Goal: Task Accomplishment & Management: Use online tool/utility

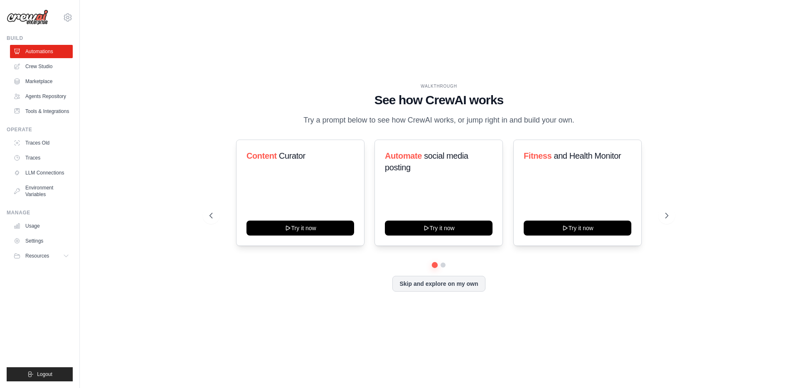
drag, startPoint x: 662, startPoint y: 294, endPoint x: 310, endPoint y: 74, distance: 414.9
click at [310, 74] on div "WALKTHROUGH See how CrewAI works Try a prompt below to see how CrewAI works, or…" at bounding box center [438, 193] width 691 height 371
click at [346, 215] on div "Content Curator Try it now" at bounding box center [300, 193] width 128 height 106
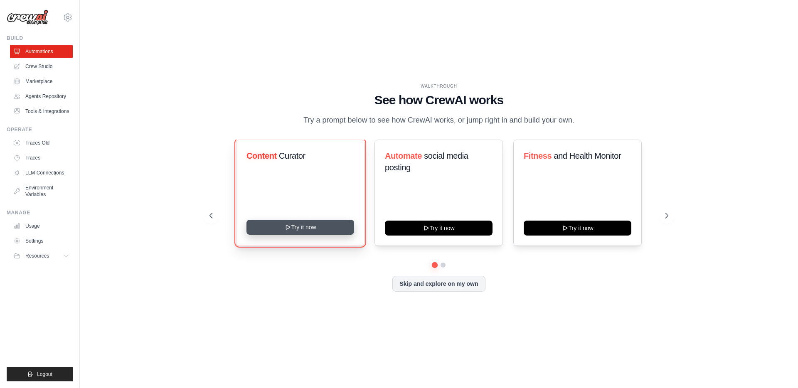
click at [320, 230] on button "Try it now" at bounding box center [300, 227] width 108 height 15
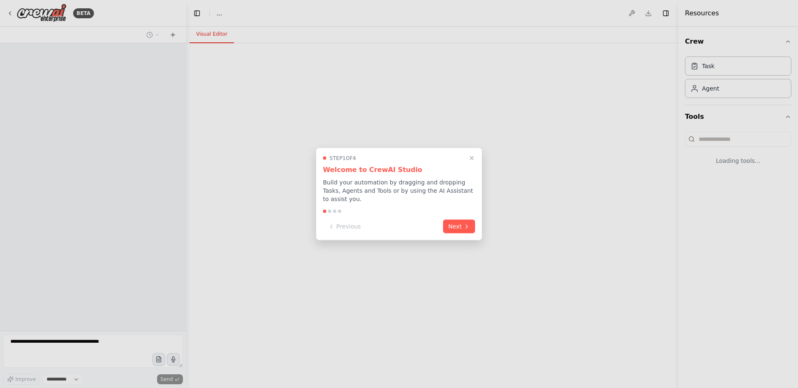
select select "****"
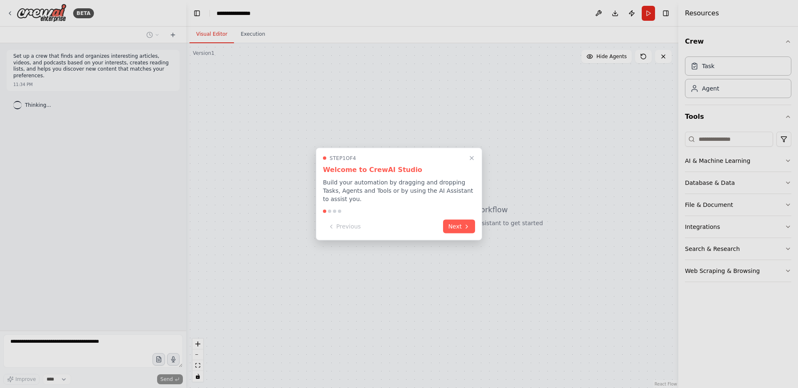
click at [380, 191] on p "Build your automation by dragging and dropping Tasks, Agents and Tools or by us…" at bounding box center [399, 190] width 152 height 25
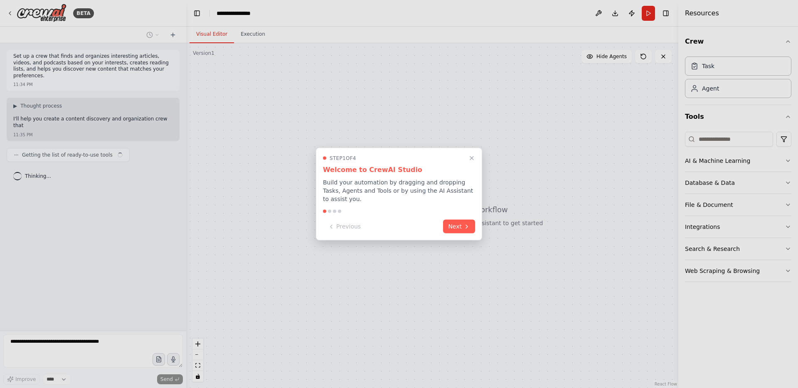
drag, startPoint x: 380, startPoint y: 191, endPoint x: 342, endPoint y: 163, distance: 47.4
click at [342, 163] on div "Step 1 of 4 Welcome to CrewAI Studio Build your automation by dragging and drop…" at bounding box center [399, 179] width 152 height 48
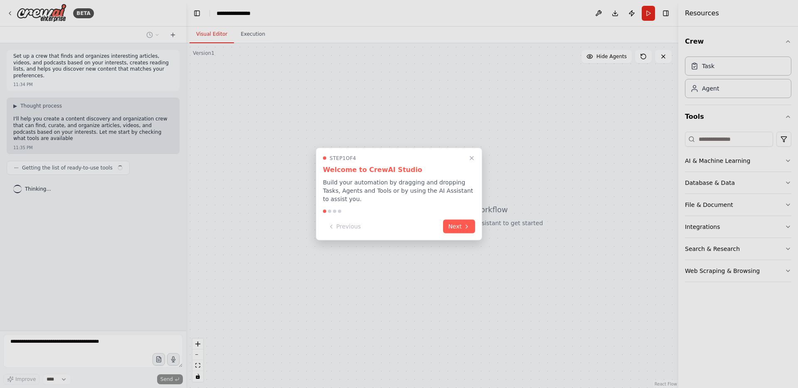
click at [343, 180] on p "Build your automation by dragging and dropping Tasks, Agents and Tools or by us…" at bounding box center [399, 190] width 152 height 25
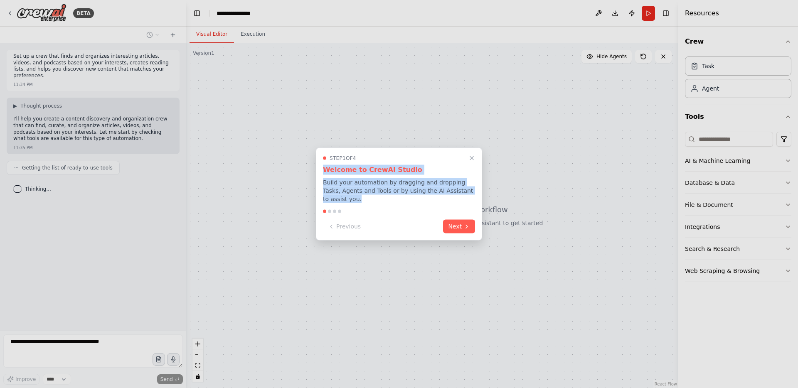
drag, startPoint x: 343, startPoint y: 180, endPoint x: 352, endPoint y: 168, distance: 15.5
click at [352, 168] on div "Step 1 of 4 Welcome to CrewAI Studio Build your automation by dragging and drop…" at bounding box center [399, 179] width 152 height 48
click at [352, 168] on h3 "Welcome to CrewAI Studio" at bounding box center [399, 170] width 152 height 10
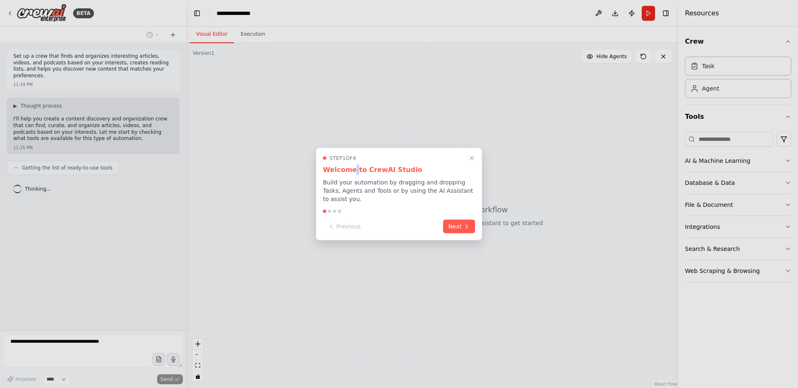
click at [352, 168] on h3 "Welcome to CrewAI Studio" at bounding box center [399, 170] width 152 height 10
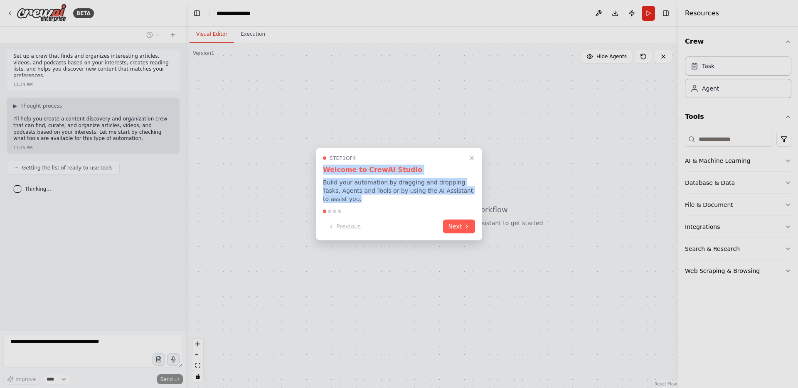
drag, startPoint x: 352, startPoint y: 168, endPoint x: 366, endPoint y: 191, distance: 26.9
click at [366, 191] on div "Step 1 of 4 Welcome to CrewAI Studio Build your automation by dragging and drop…" at bounding box center [399, 179] width 152 height 48
click at [366, 191] on p "Build your automation by dragging and dropping Tasks, Agents and Tools or by us…" at bounding box center [399, 190] width 152 height 25
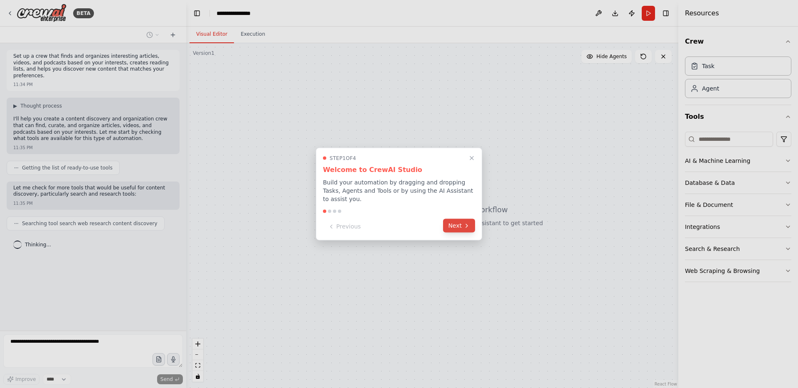
click at [457, 229] on button "Next" at bounding box center [459, 226] width 32 height 14
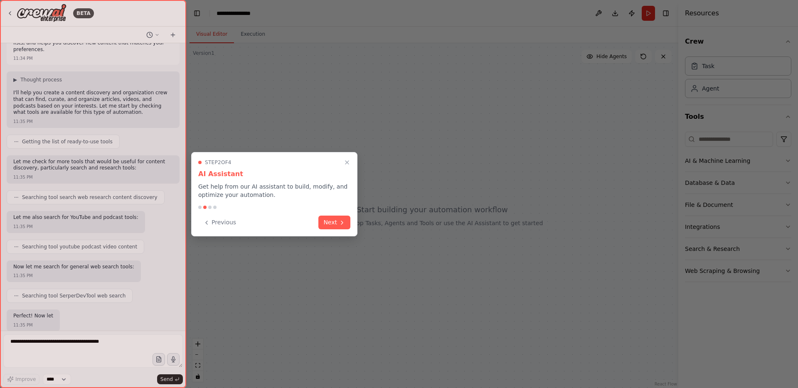
scroll to position [76, 0]
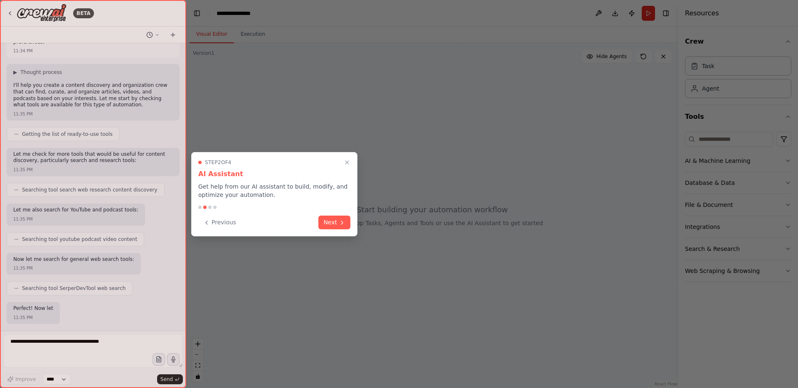
click at [334, 229] on button "Next" at bounding box center [334, 223] width 32 height 14
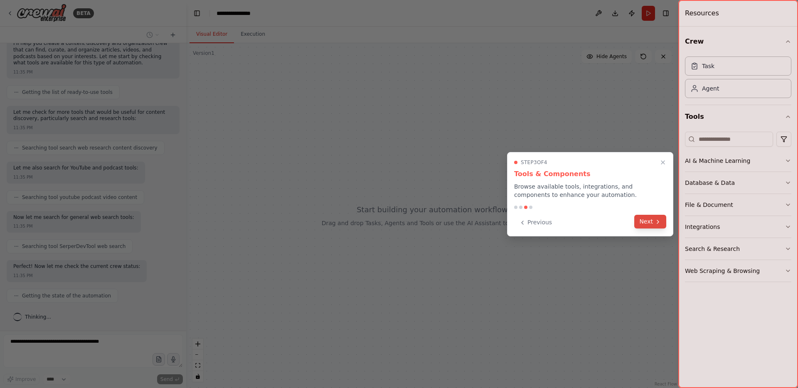
click at [651, 222] on button "Next" at bounding box center [650, 222] width 32 height 14
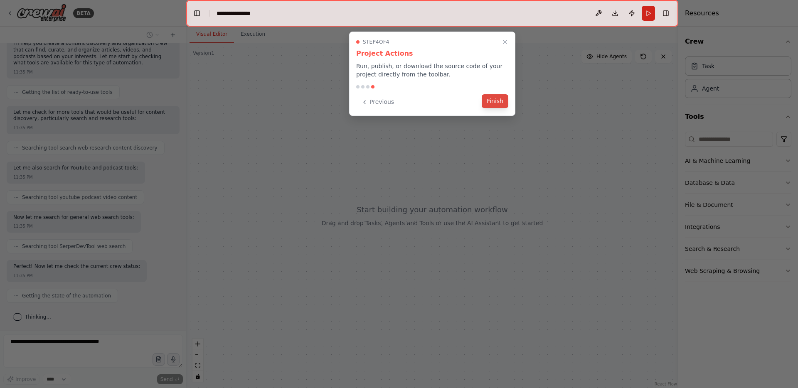
click at [485, 100] on button "Finish" at bounding box center [494, 101] width 27 height 14
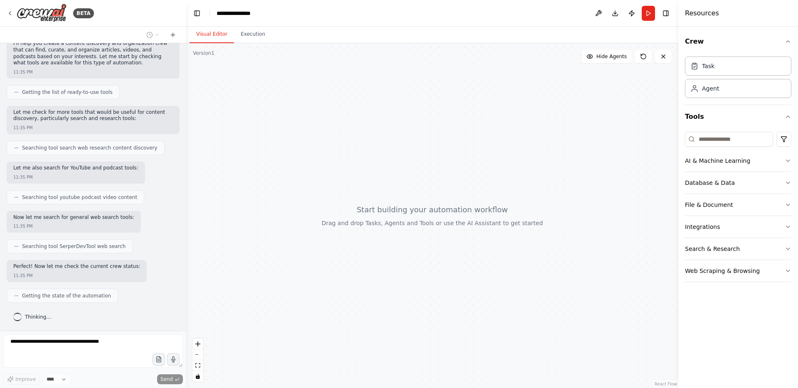
scroll to position [0, 0]
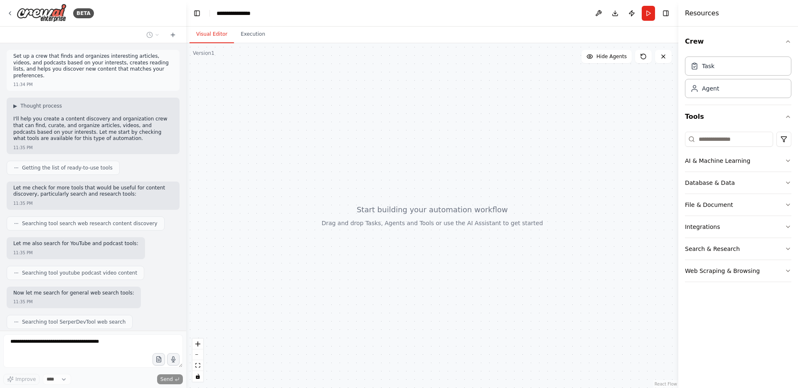
click at [75, 68] on p "Set up a crew that finds and organizes interesting articles, videos, and podcas…" at bounding box center [93, 66] width 160 height 26
drag, startPoint x: 75, startPoint y: 68, endPoint x: 85, endPoint y: 80, distance: 15.4
click at [85, 80] on div "Set up a crew that finds and organizes interesting articles, videos, and podcas…" at bounding box center [93, 66] width 160 height 27
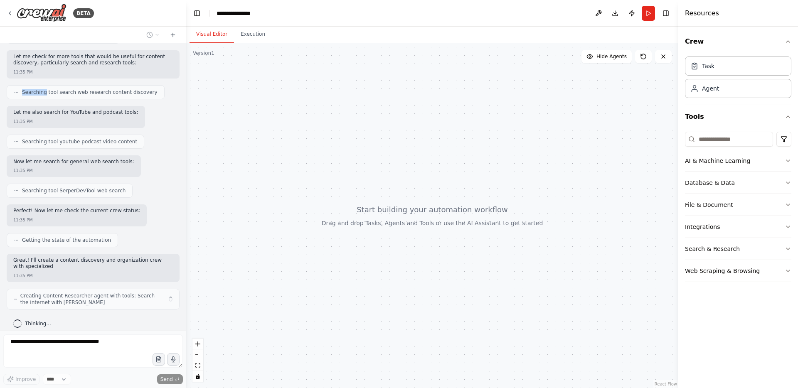
click at [85, 85] on div "Searching tool search web research content discovery" at bounding box center [86, 92] width 158 height 14
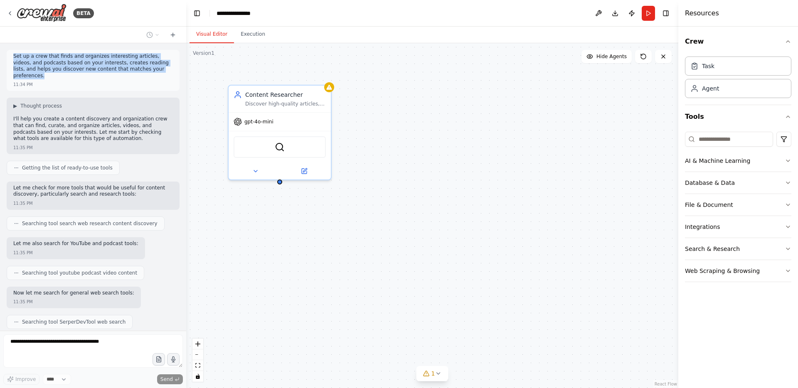
drag, startPoint x: 123, startPoint y: 77, endPoint x: 6, endPoint y: 57, distance: 118.0
click at [6, 57] on div "Set up a crew that finds and organizes interesting articles, videos, and podcas…" at bounding box center [93, 186] width 186 height 287
click at [69, 61] on p "Set up a crew that finds and organizes interesting articles, videos, and podcas…" at bounding box center [93, 66] width 160 height 26
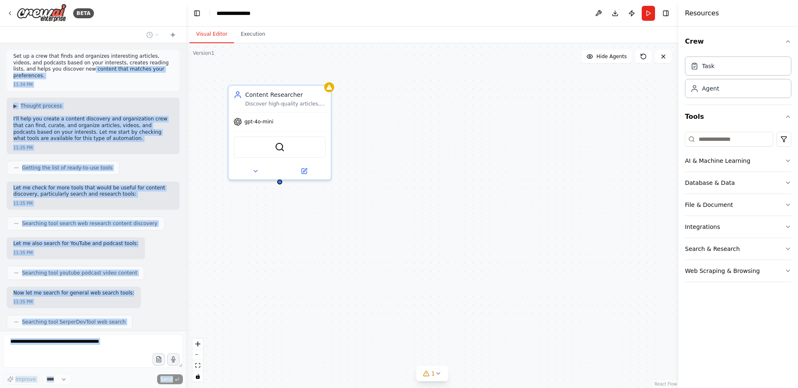
drag, startPoint x: 90, startPoint y: 70, endPoint x: 0, endPoint y: 49, distance: 92.1
click at [0, 49] on div "BETA Set up a crew that finds and organizes interesting articles, videos, and p…" at bounding box center [93, 194] width 186 height 388
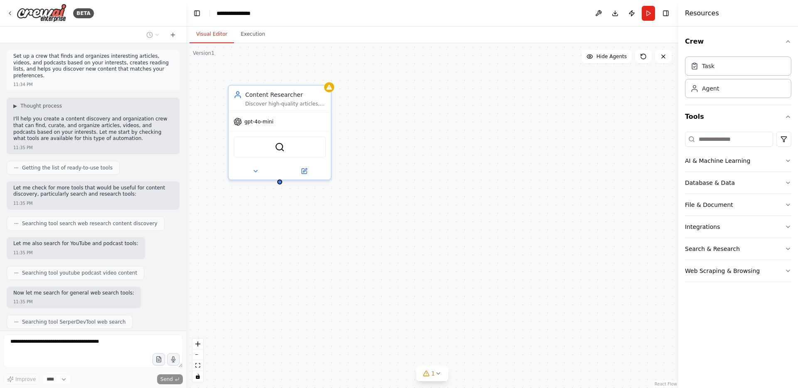
click at [57, 65] on p "Set up a crew that finds and organizes interesting articles, videos, and podcas…" at bounding box center [93, 66] width 160 height 26
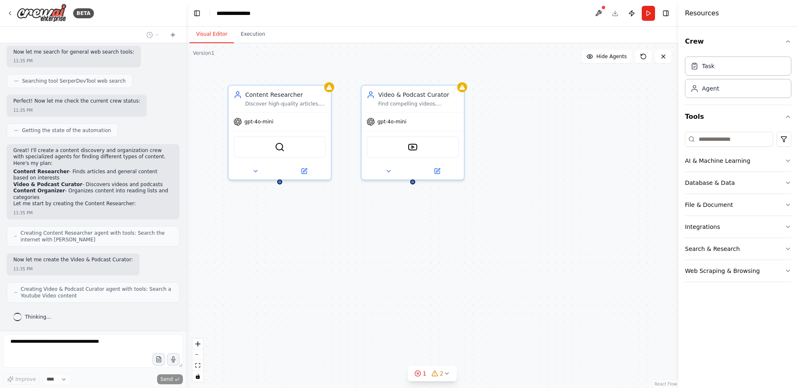
click at [149, 261] on div "Now let me create the Video & Podcast Curator: 11:35 PM" at bounding box center [93, 264] width 173 height 22
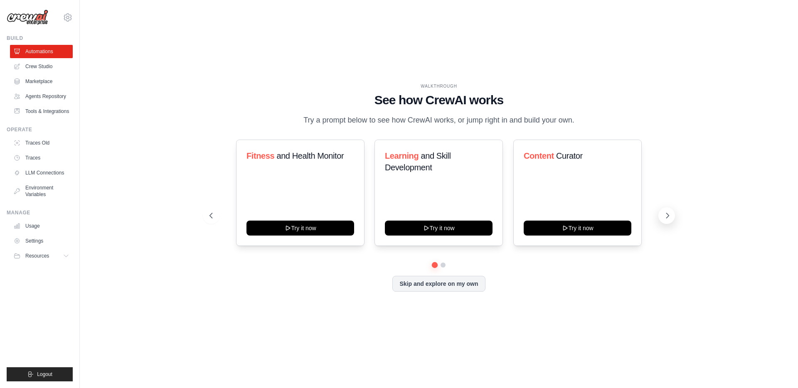
click at [667, 222] on button at bounding box center [666, 215] width 17 height 17
click at [38, 67] on link "Crew Studio" at bounding box center [42, 66] width 63 height 13
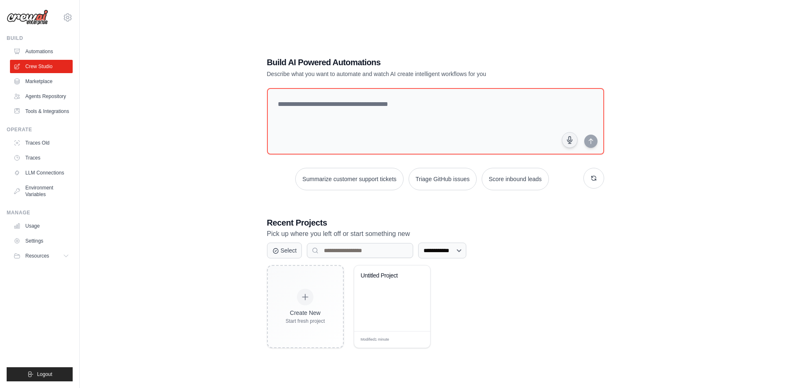
click at [41, 83] on link "Marketplace" at bounding box center [41, 81] width 63 height 13
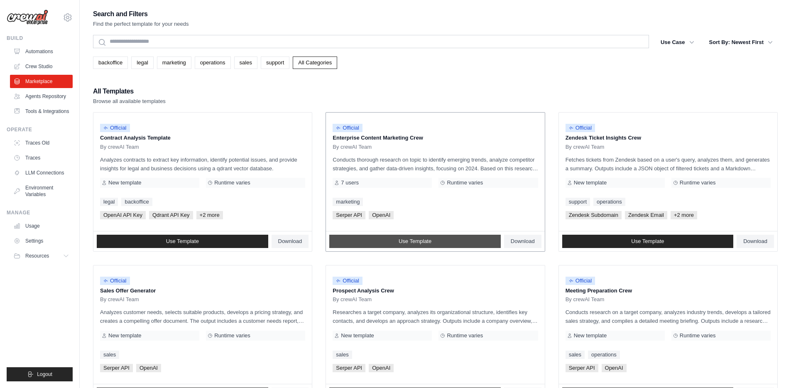
drag, startPoint x: 281, startPoint y: 115, endPoint x: 380, endPoint y: 241, distance: 161.0
drag, startPoint x: 394, startPoint y: 93, endPoint x: 667, endPoint y: 299, distance: 341.7
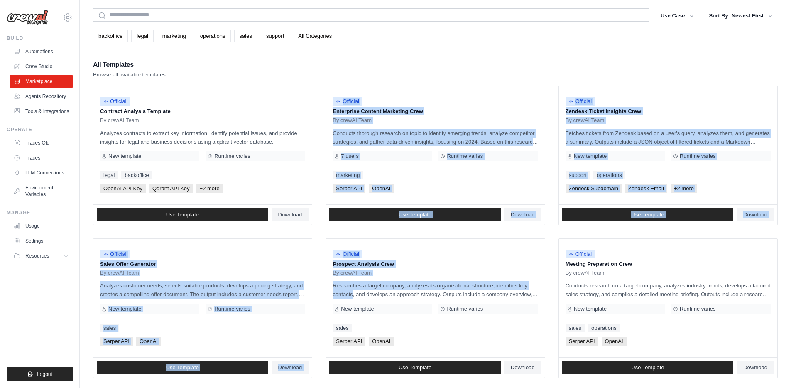
drag, startPoint x: 317, startPoint y: 231, endPoint x: 552, endPoint y: 283, distance: 241.8
click at [552, 283] on ul "Official Contract Analysis Template By crewAI Team Analyzes contracts to extrac…" at bounding box center [435, 385] width 685 height 598
click at [550, 228] on ul "Official Contract Analysis Template By crewAI Team Analyzes contracts to extrac…" at bounding box center [435, 385] width 685 height 598
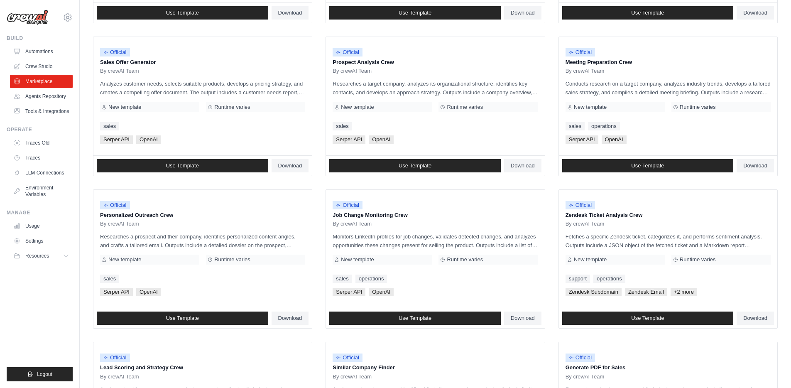
scroll to position [245, 0]
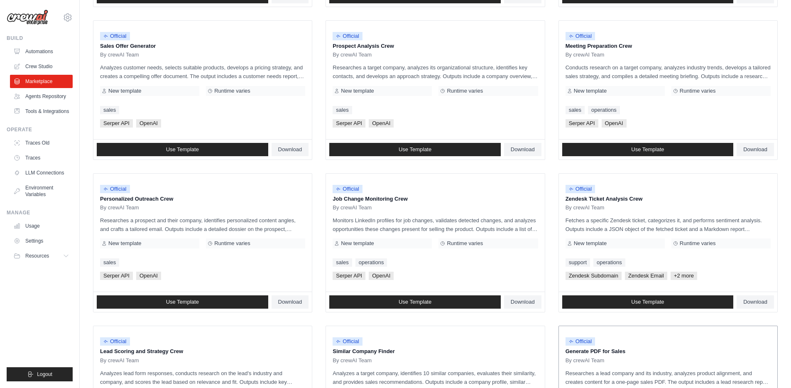
drag, startPoint x: 85, startPoint y: 171, endPoint x: 689, endPoint y: 335, distance: 625.9
click at [683, 334] on div "Search and Filters Find the perfect template for your needs Search Use Case bac…" at bounding box center [436, 135] width 712 height 743
click at [560, 322] on ul "Official Contract Analysis Template By crewAI Team Analyzes contracts to extrac…" at bounding box center [435, 166] width 685 height 598
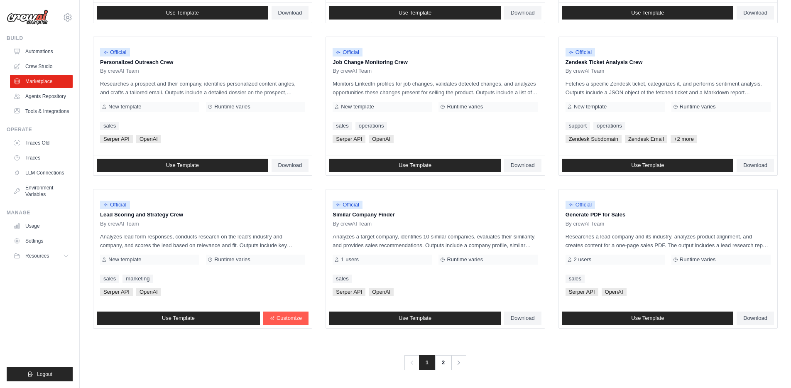
scroll to position [382, 0]
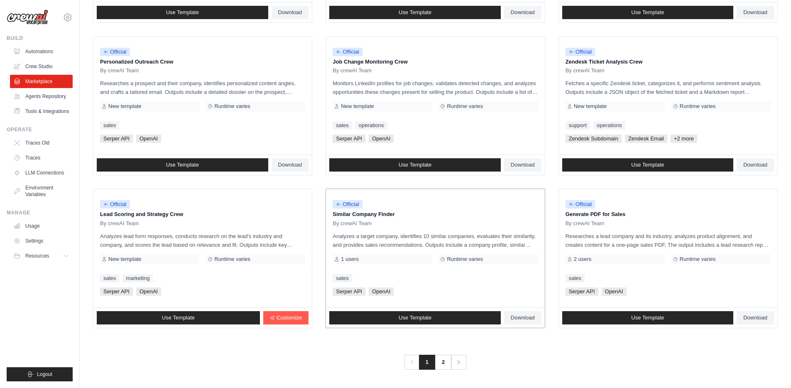
click at [383, 209] on div "Official" at bounding box center [435, 204] width 205 height 11
click at [384, 245] on p "Analyzes a target company, identifies 10 similar companies, evaluates their sim…" at bounding box center [435, 240] width 205 height 17
click at [39, 101] on link "Agents Repository" at bounding box center [42, 96] width 63 height 13
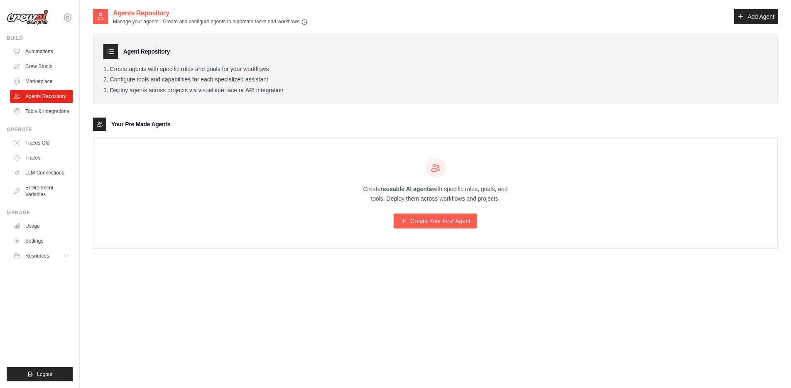
click at [44, 121] on ul "Build Automations Crew Studio Marketplace Agents Repository Resources Blog" at bounding box center [40, 208] width 66 height 346
click at [45, 141] on link "Traces Old" at bounding box center [42, 142] width 63 height 13
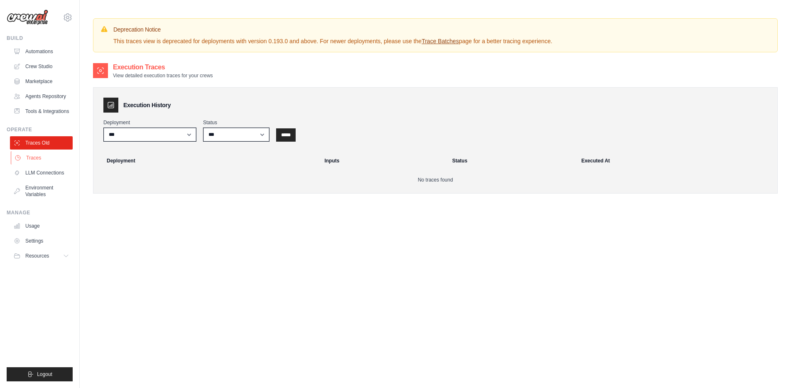
click at [56, 159] on link "Traces" at bounding box center [42, 157] width 63 height 13
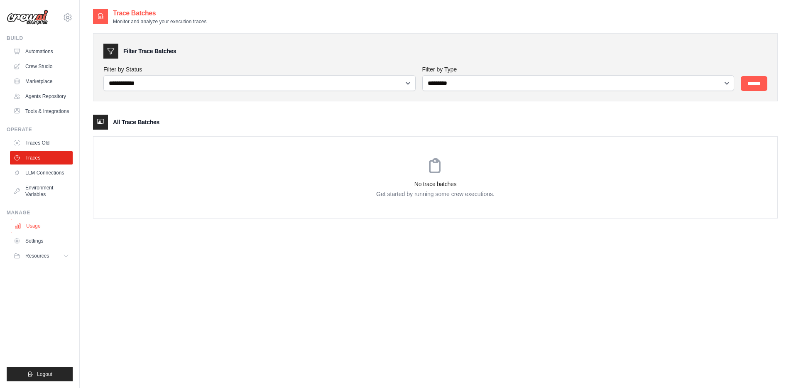
click at [49, 225] on link "Usage" at bounding box center [42, 225] width 63 height 13
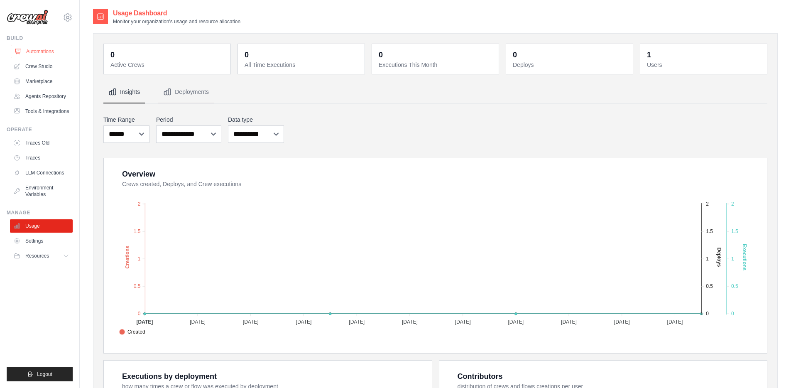
click at [46, 53] on link "Automations" at bounding box center [42, 51] width 63 height 13
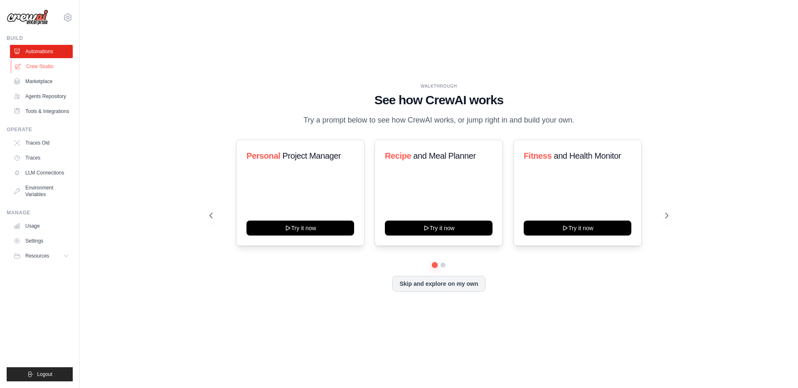
click at [49, 62] on link "Crew Studio" at bounding box center [42, 66] width 63 height 13
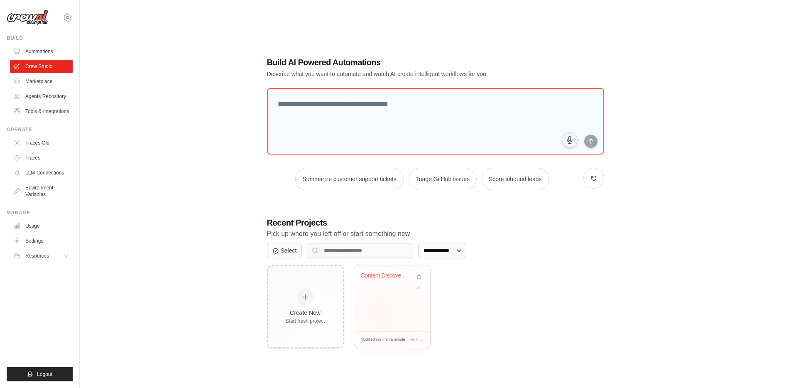
click at [383, 313] on div "Content Discovery & Organization Hu..." at bounding box center [392, 298] width 76 height 66
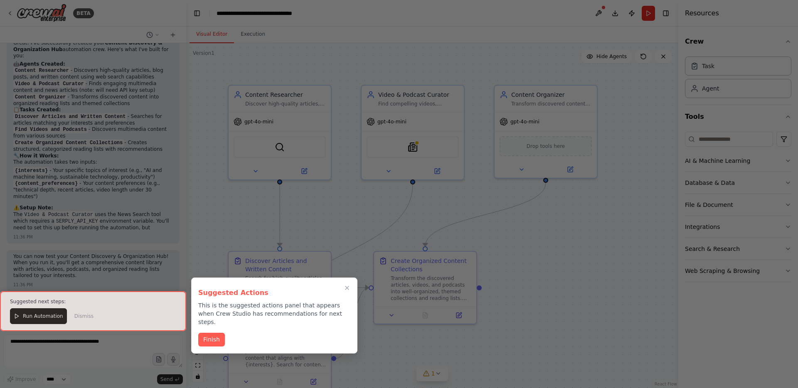
scroll to position [981, 0]
click at [54, 318] on div at bounding box center [93, 311] width 186 height 40
click at [48, 317] on div at bounding box center [93, 311] width 186 height 40
click at [216, 332] on button "Finish" at bounding box center [211, 339] width 27 height 14
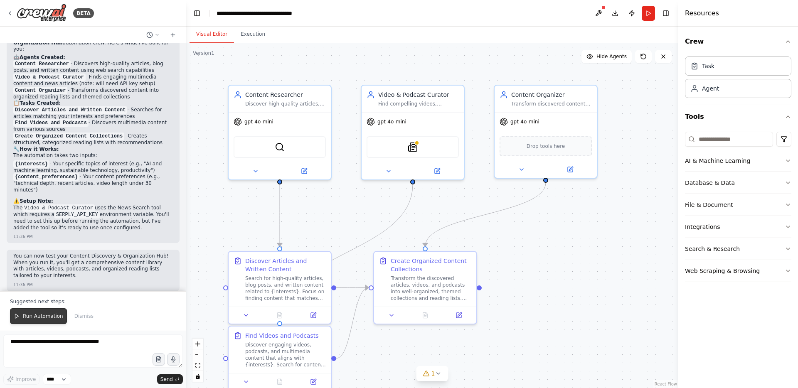
click at [33, 316] on span "Run Automation" at bounding box center [43, 316] width 40 height 7
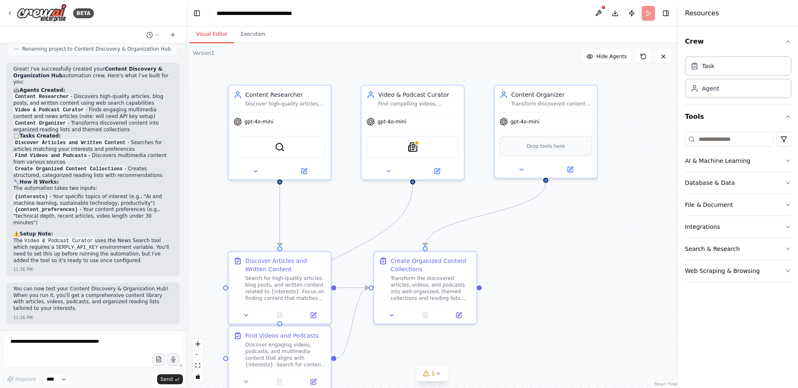
scroll to position [941, 0]
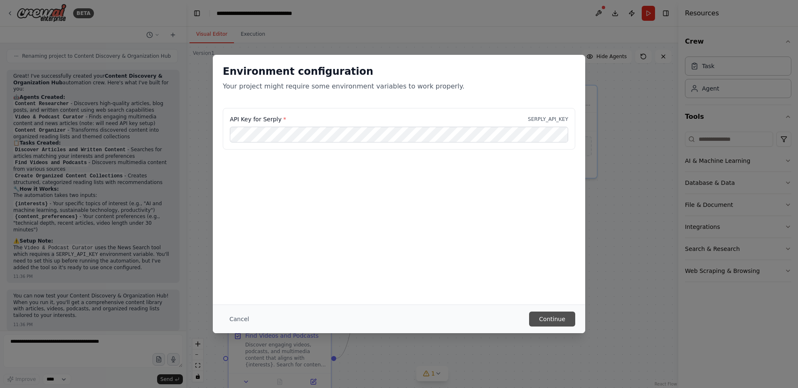
click at [552, 317] on button "Continue" at bounding box center [552, 319] width 46 height 15
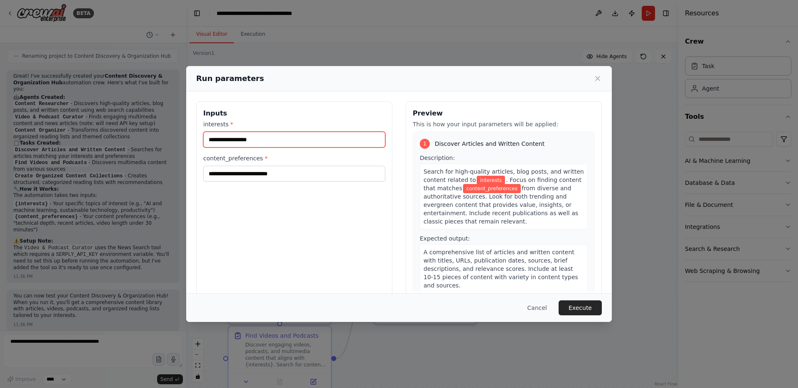
click at [303, 139] on input "interests *" at bounding box center [294, 140] width 182 height 16
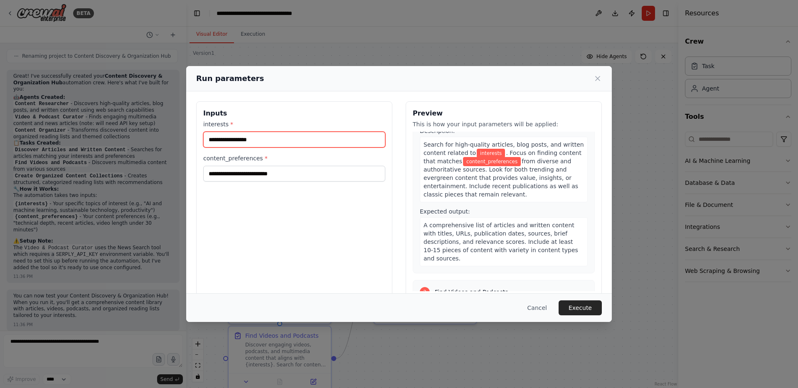
scroll to position [32, 0]
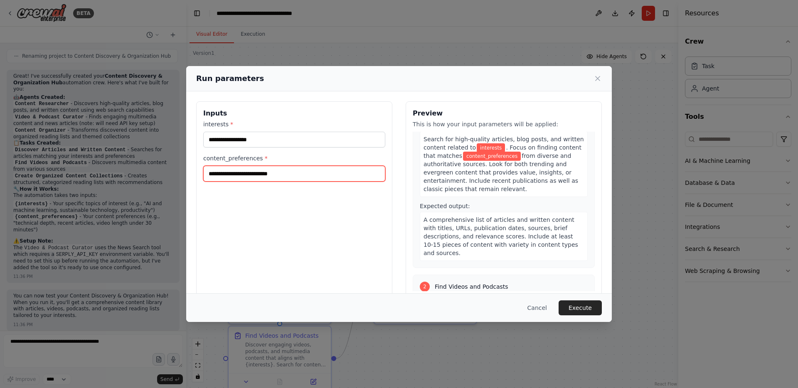
click at [324, 170] on input "content_preferences *" at bounding box center [294, 174] width 182 height 16
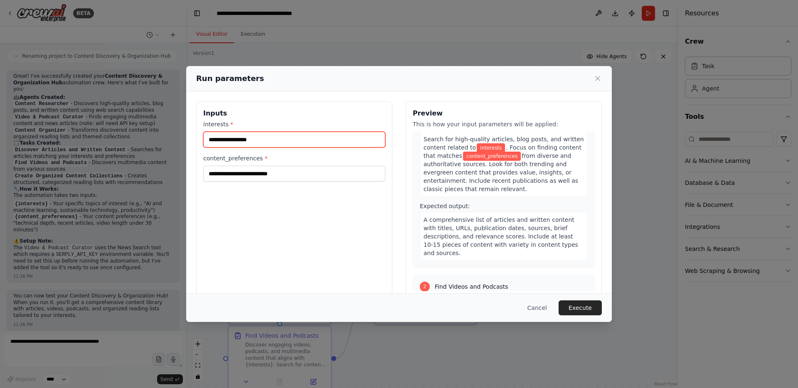
click at [305, 133] on input "interests *" at bounding box center [294, 140] width 182 height 16
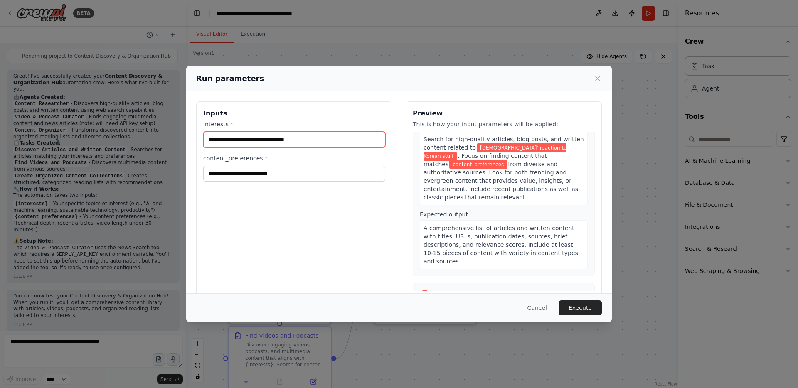
type input "**********"
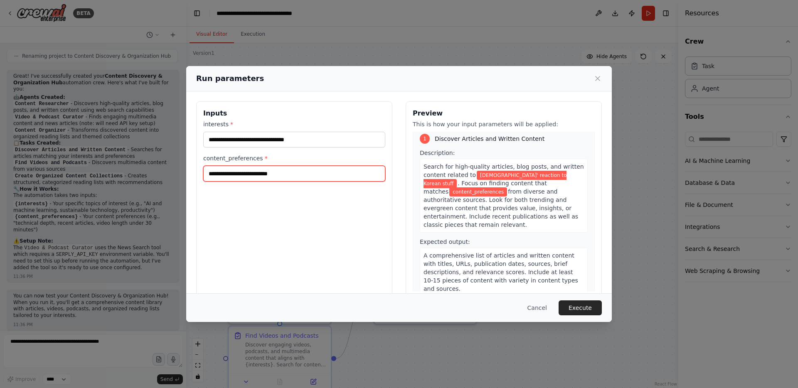
scroll to position [0, 0]
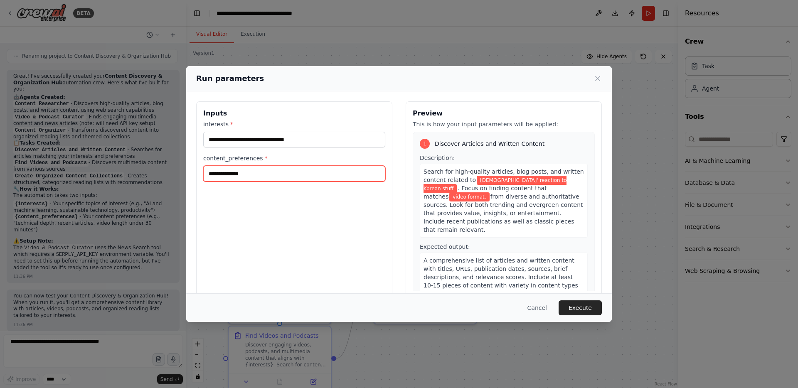
type input "**********"
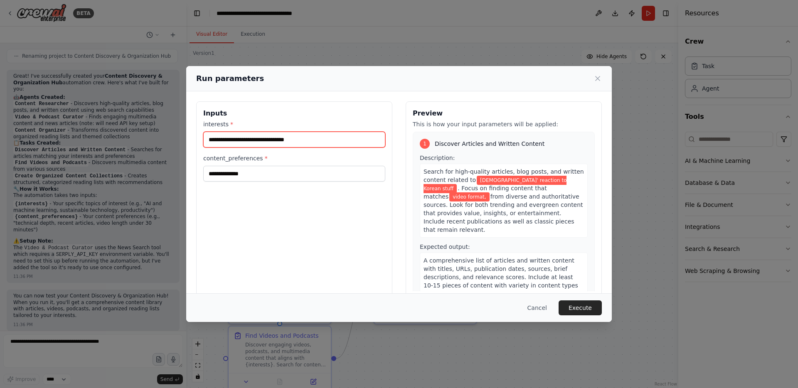
click at [260, 139] on input "**********" at bounding box center [294, 140] width 182 height 16
click at [338, 144] on input "**********" at bounding box center [294, 140] width 182 height 16
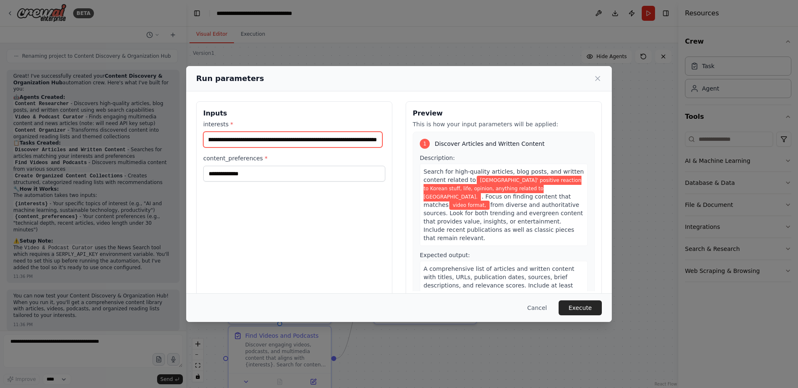
scroll to position [0, 53]
type input "**********"
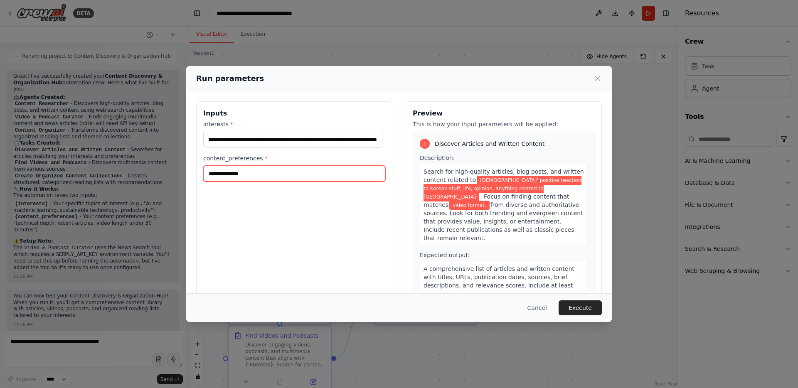
scroll to position [0, 0]
click at [317, 171] on input "**********" at bounding box center [294, 174] width 182 height 16
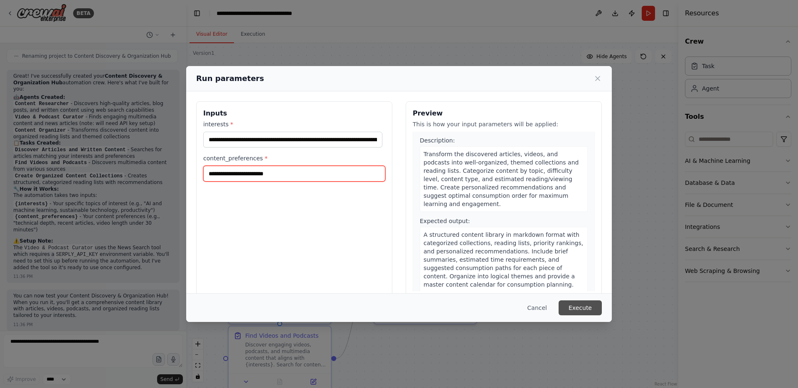
type input "**********"
click at [581, 308] on button "Execute" at bounding box center [579, 307] width 43 height 15
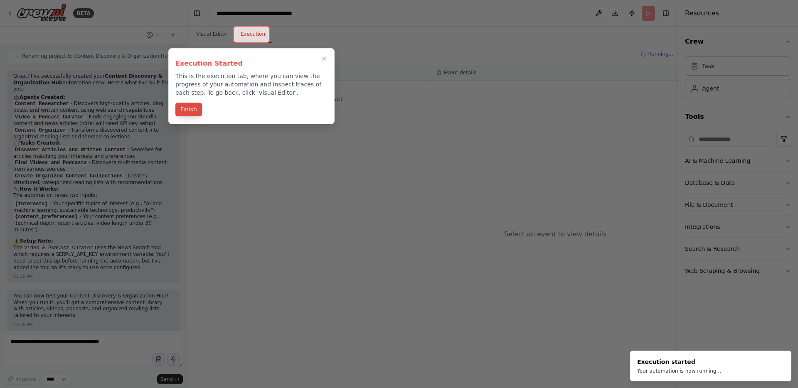
click at [196, 112] on button "Finish" at bounding box center [188, 110] width 27 height 14
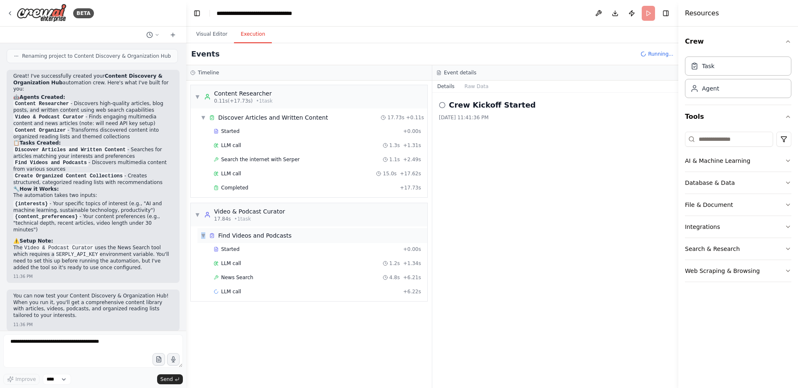
click at [203, 234] on span "▼" at bounding box center [203, 235] width 5 height 7
click at [199, 236] on div "▶ Find Videos and Podcasts" at bounding box center [312, 235] width 230 height 15
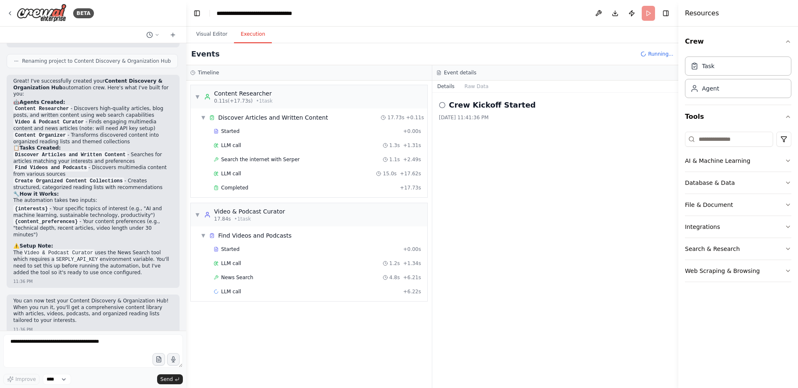
scroll to position [925, 0]
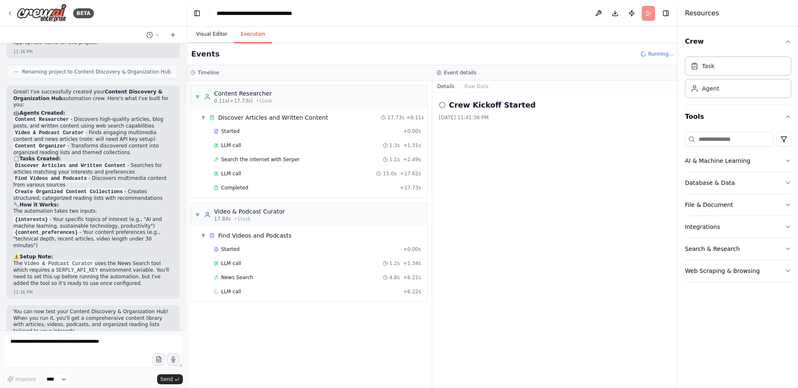
click at [211, 34] on button "Visual Editor" at bounding box center [211, 34] width 44 height 17
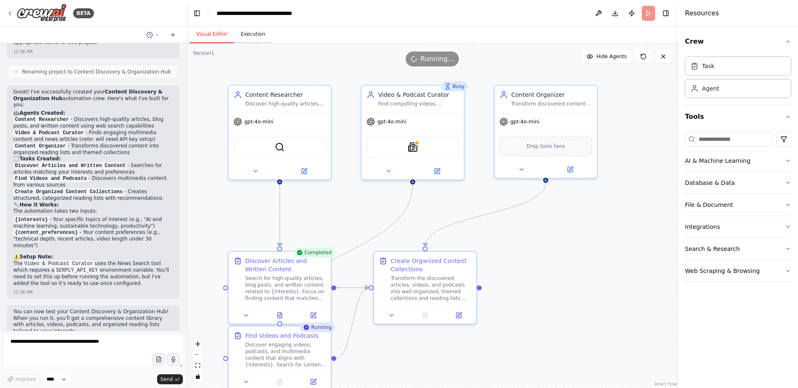
click at [250, 34] on button "Execution" at bounding box center [253, 34] width 38 height 17
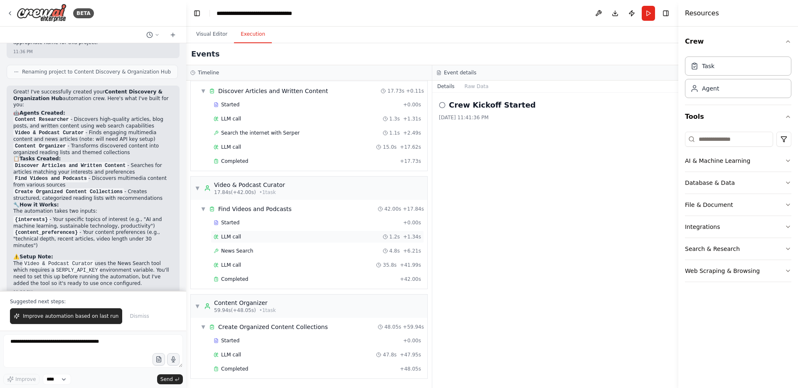
scroll to position [0, 0]
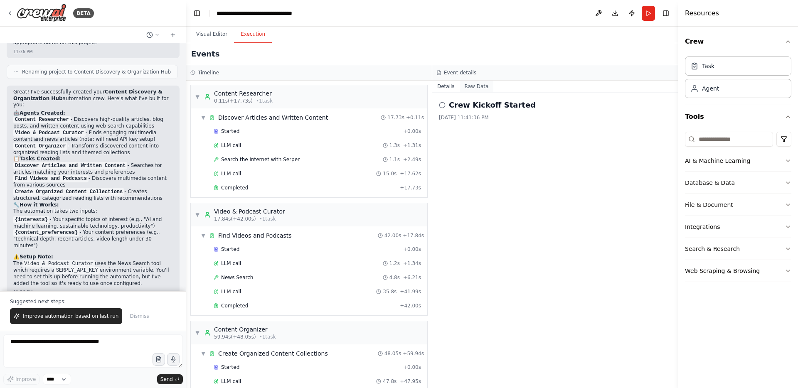
click at [471, 82] on button "Raw Data" at bounding box center [476, 87] width 34 height 12
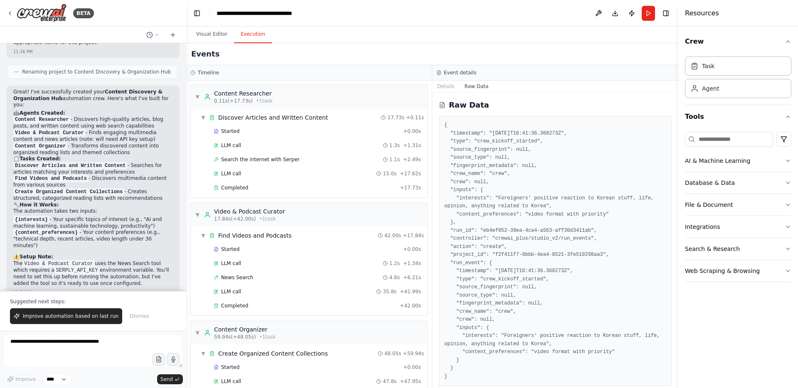
scroll to position [5, 0]
click at [564, 176] on pre "{ "timestamp": "2025-09-23T16:41:36.368273Z", "type": "crew_kickoff_started", "…" at bounding box center [555, 246] width 222 height 259
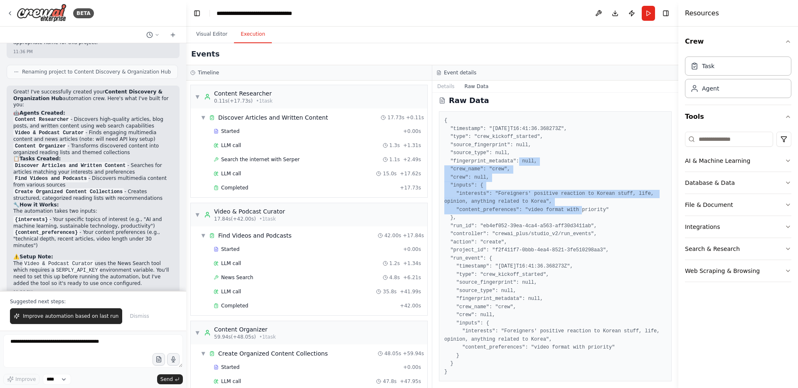
drag, startPoint x: 566, startPoint y: 207, endPoint x: 508, endPoint y: 161, distance: 74.3
click at [508, 161] on pre "{ "timestamp": "2025-09-23T16:41:36.368273Z", "type": "crew_kickoff_started", "…" at bounding box center [555, 246] width 222 height 259
drag, startPoint x: 521, startPoint y: 127, endPoint x: 585, endPoint y: 209, distance: 104.1
click at [585, 209] on pre "{ "timestamp": "2025-09-23T16:41:36.368273Z", "type": "crew_kickoff_started", "…" at bounding box center [555, 246] width 222 height 259
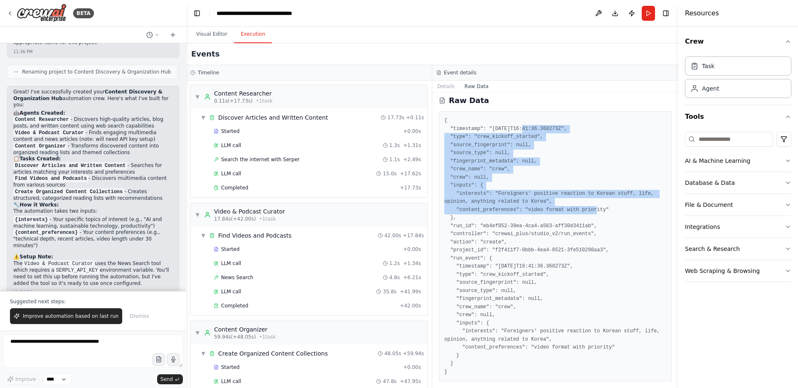
click at [585, 209] on pre "{ "timestamp": "2025-09-23T16:41:36.368273Z", "type": "crew_kickoff_started", "…" at bounding box center [555, 246] width 222 height 259
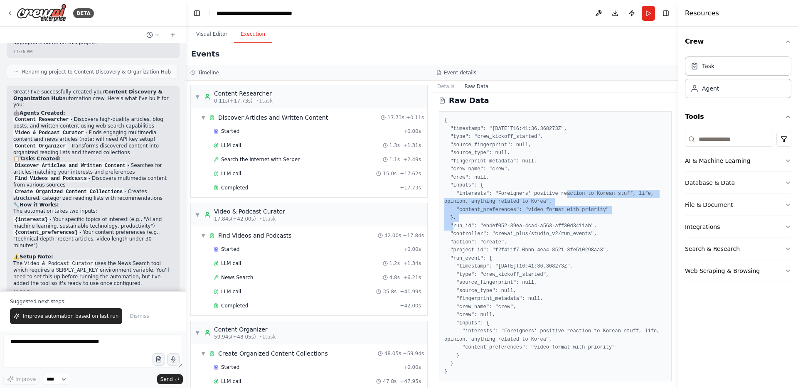
drag, startPoint x: 612, startPoint y: 214, endPoint x: 555, endPoint y: 191, distance: 61.5
click at [555, 191] on pre "{ "timestamp": "2025-09-23T16:41:36.368273Z", "type": "crew_kickoff_started", "…" at bounding box center [555, 246] width 222 height 259
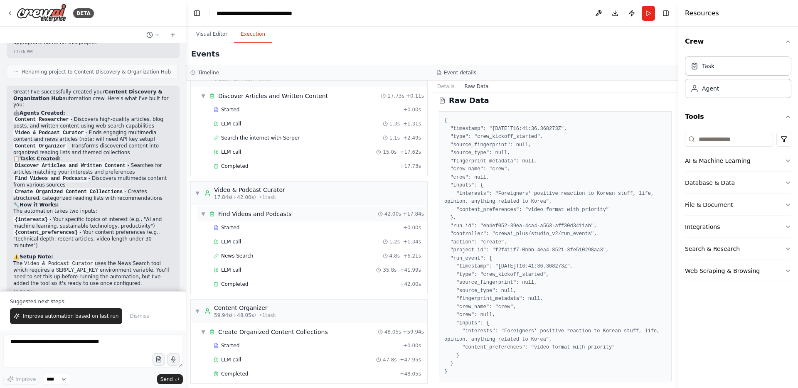
scroll to position [27, 0]
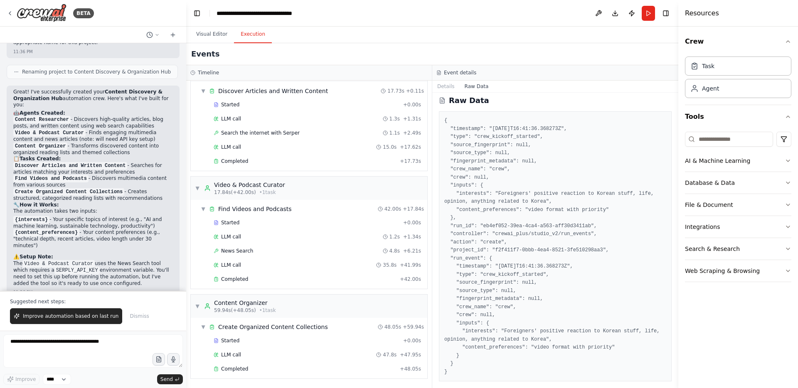
click at [545, 243] on pre "{ "timestamp": "2025-09-23T16:41:36.368273Z", "type": "crew_kickoff_started", "…" at bounding box center [555, 246] width 222 height 259
click at [717, 205] on div "File & Document" at bounding box center [709, 205] width 48 height 8
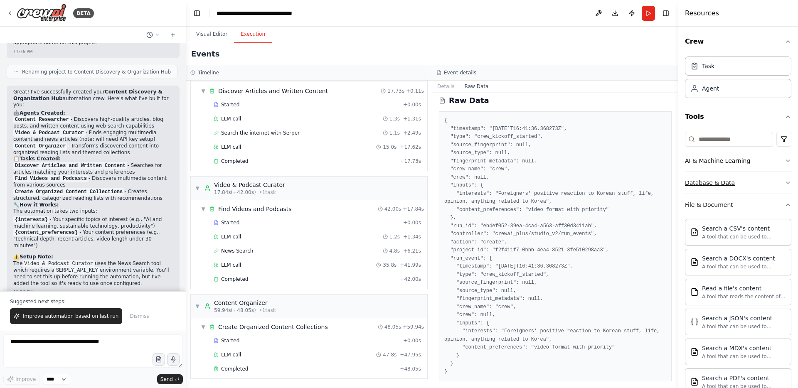
click at [719, 182] on div "Database & Data" at bounding box center [710, 183] width 50 height 8
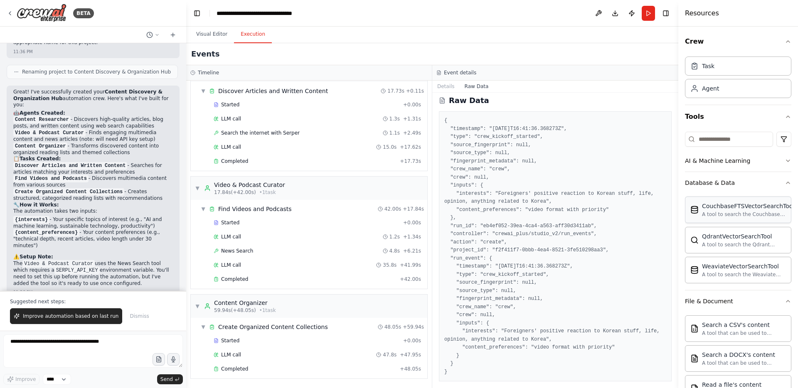
click at [721, 215] on div "A tool to search the Couchbase database for relevant information on internal do…" at bounding box center [748, 214] width 92 height 7
click at [713, 233] on div "QdrantVectorSearchTool" at bounding box center [744, 236] width 84 height 8
click at [727, 165] on button "AI & Machine Learning" at bounding box center [738, 161] width 106 height 22
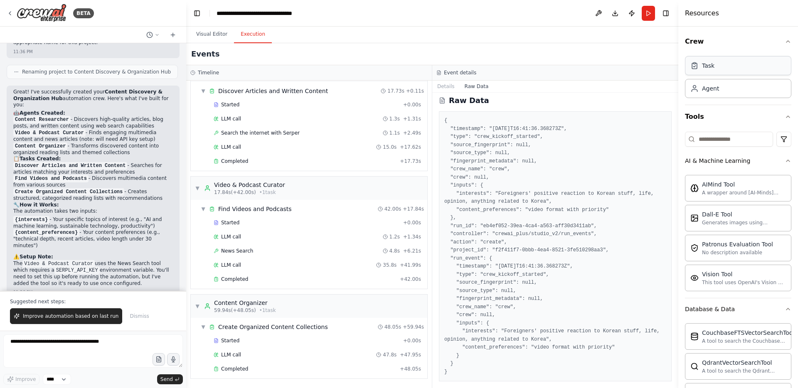
click at [722, 66] on div "Task" at bounding box center [738, 65] width 106 height 19
click at [724, 86] on div "Agent" at bounding box center [738, 88] width 106 height 19
click at [739, 48] on button "Crew" at bounding box center [738, 41] width 106 height 23
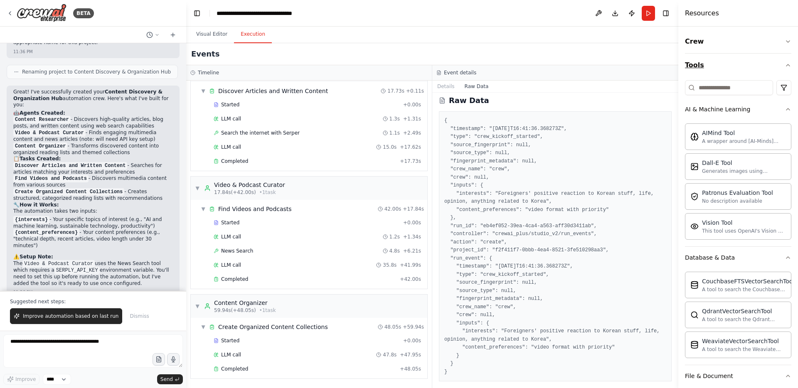
click at [740, 70] on button "Tools" at bounding box center [738, 65] width 106 height 23
click at [739, 67] on button "Tools" at bounding box center [738, 65] width 106 height 23
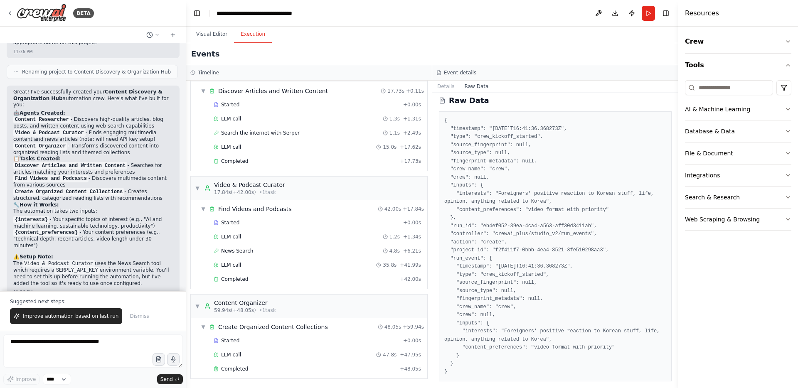
click at [736, 59] on button "Tools" at bounding box center [738, 65] width 106 height 23
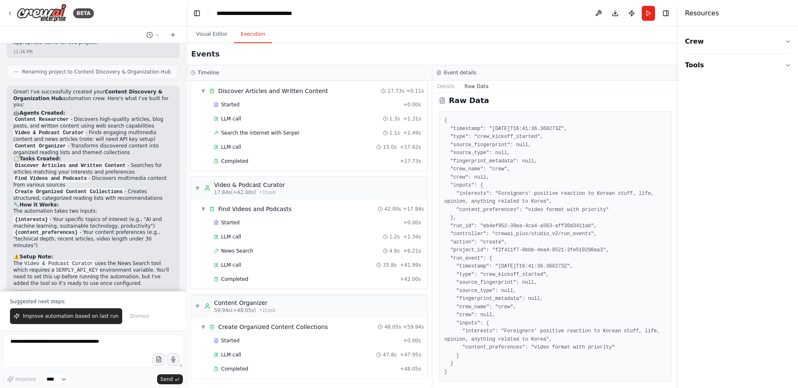
scroll to position [981, 0]
